Goal: Find specific page/section: Find specific page/section

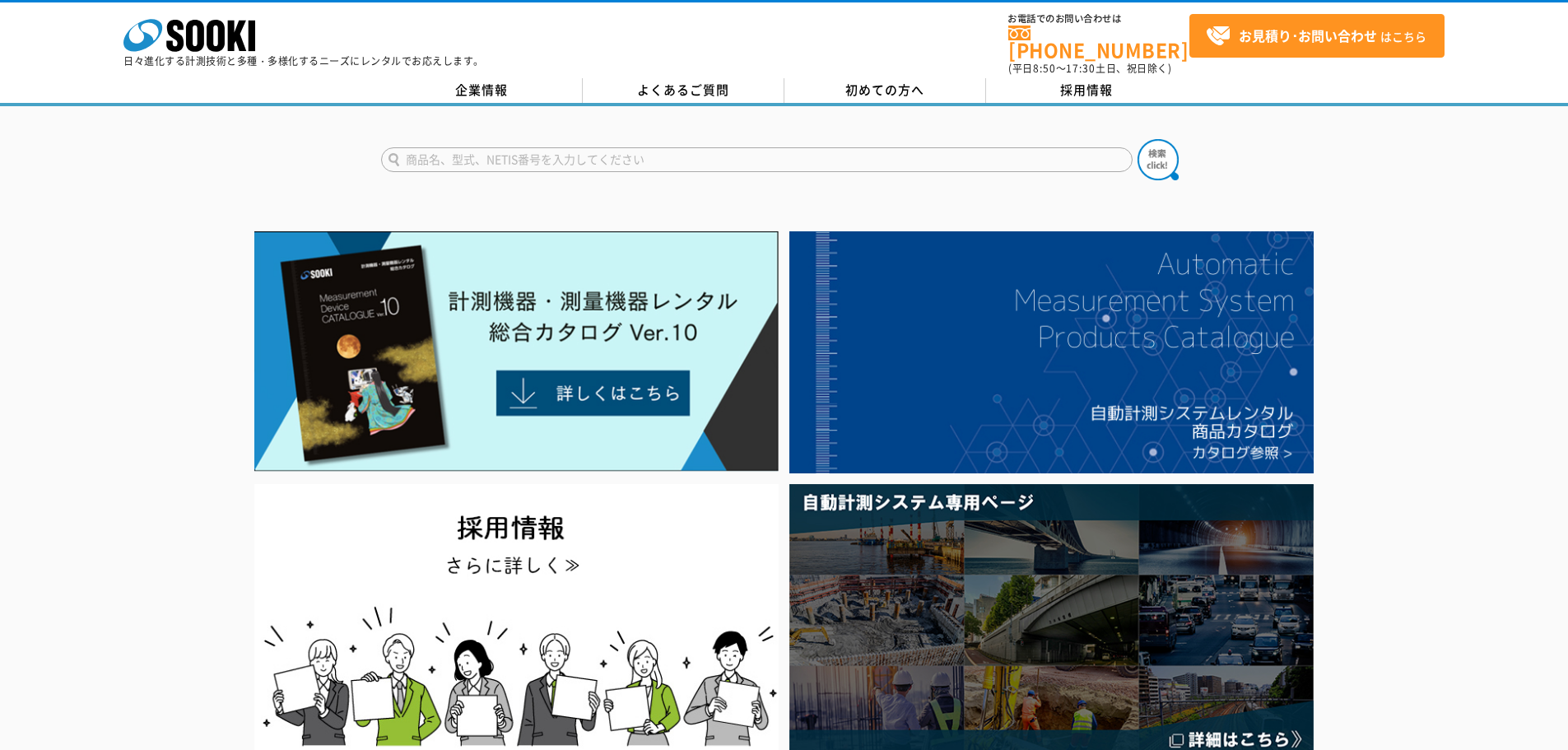
click at [614, 147] on input "text" at bounding box center [757, 159] width 752 height 25
type input "AS"
click at [1137, 139] on button at bounding box center [1157, 159] width 41 height 41
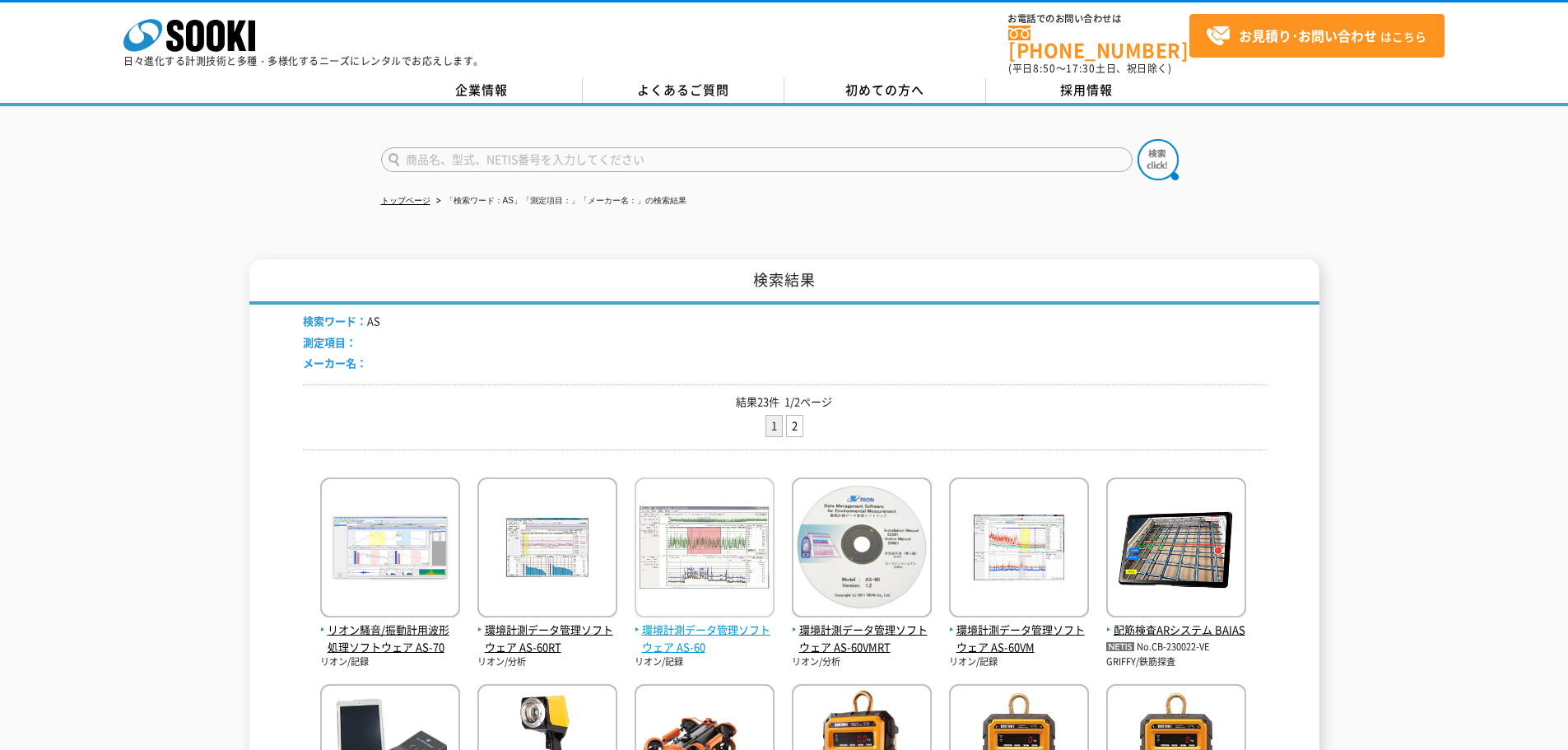
scroll to position [82, 0]
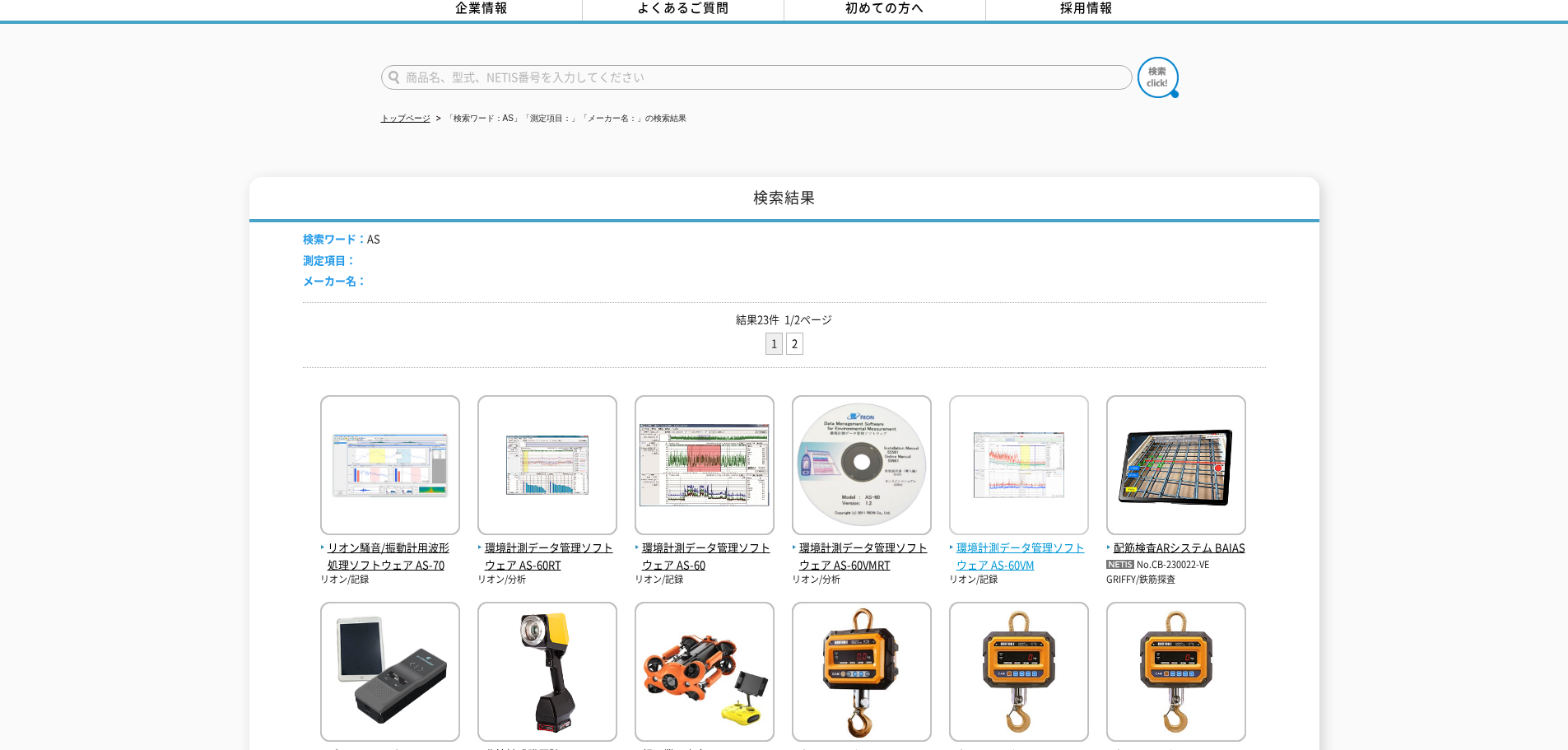
click at [1021, 539] on span "環境計測データ管理ソフトウェア AS-60VM" at bounding box center [1019, 556] width 140 height 35
click at [1002, 548] on span "環境計測データ管理ソフトウェア AS-60VM" at bounding box center [1019, 556] width 140 height 35
